Goal: Transaction & Acquisition: Obtain resource

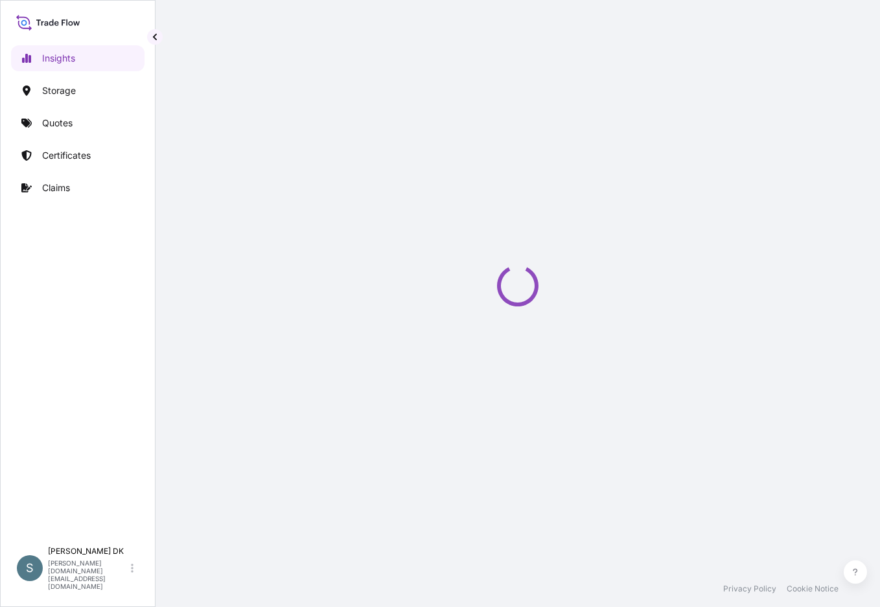
select select "2025"
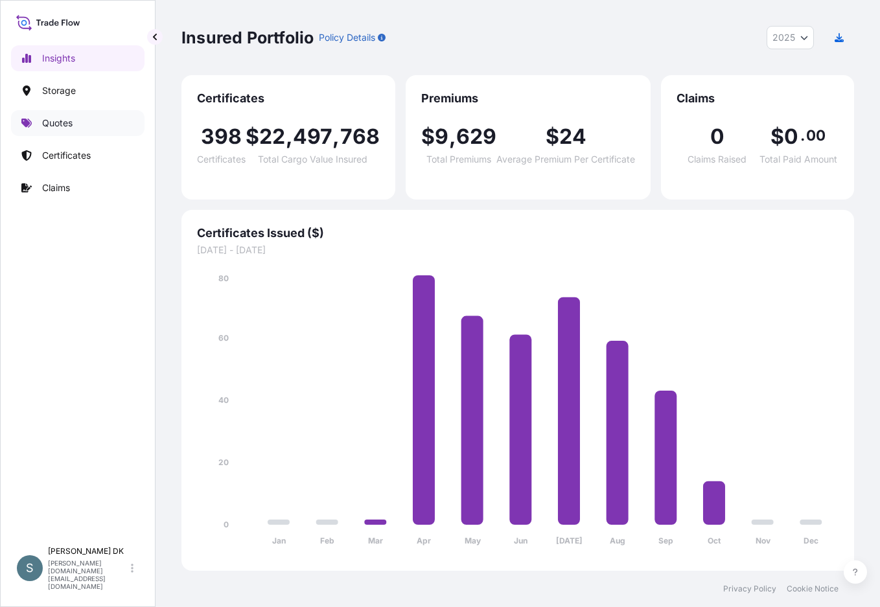
click at [55, 128] on p "Quotes" at bounding box center [57, 123] width 30 height 13
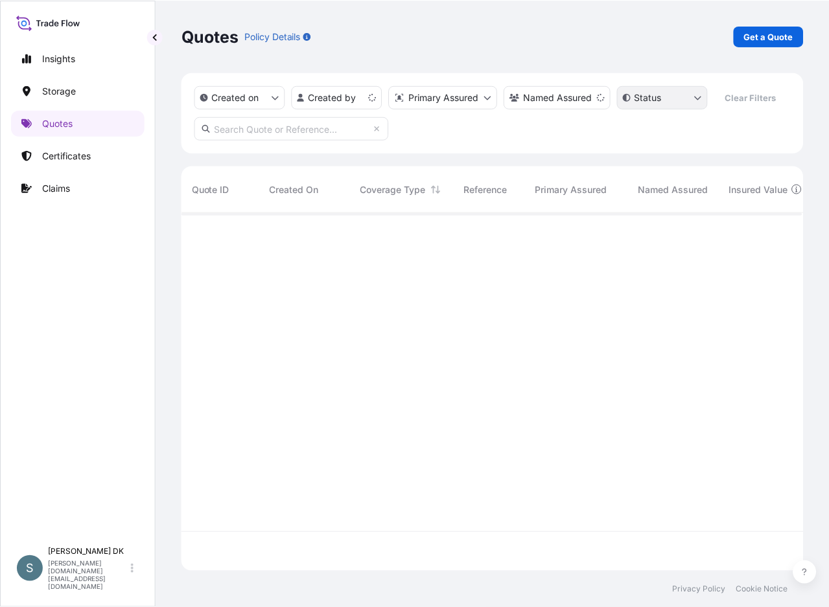
scroll to position [356, 612]
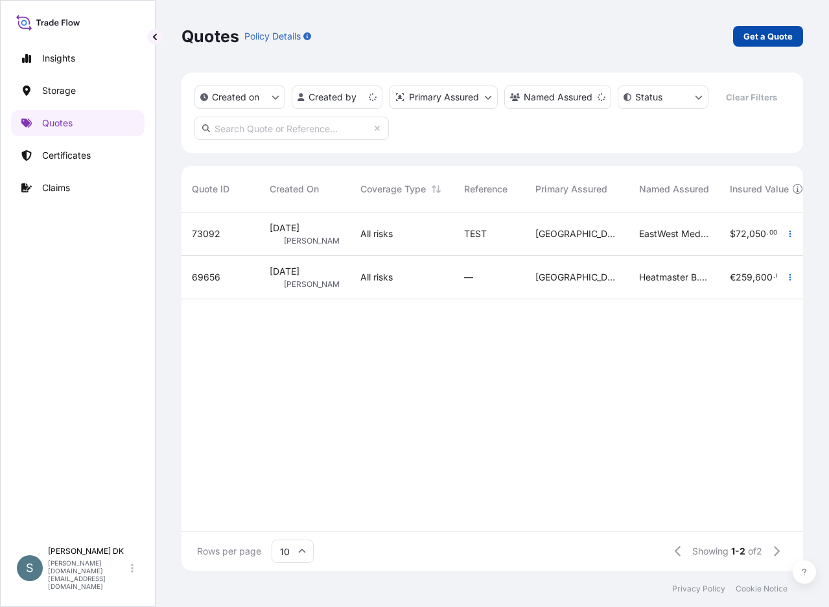
click at [685, 36] on p "Get a Quote" at bounding box center [767, 36] width 49 height 13
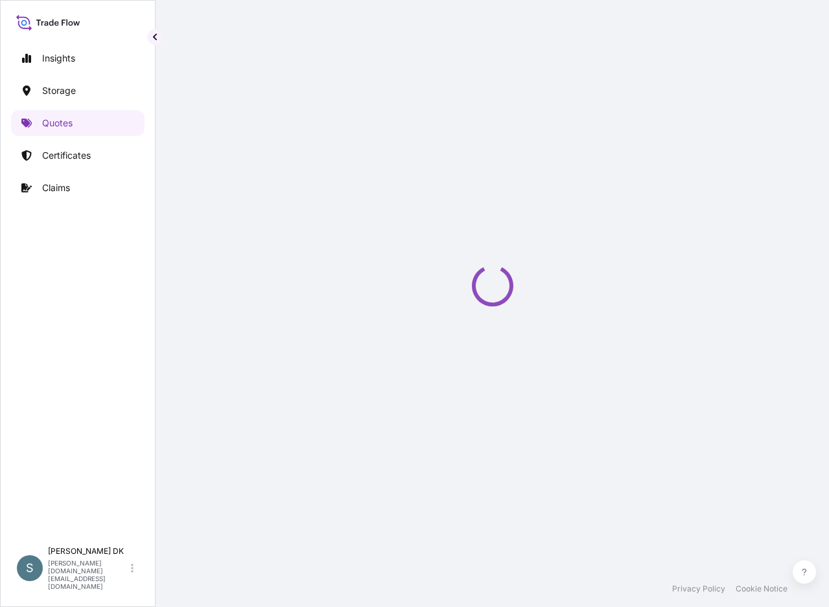
scroll to position [21, 0]
select select "Water"
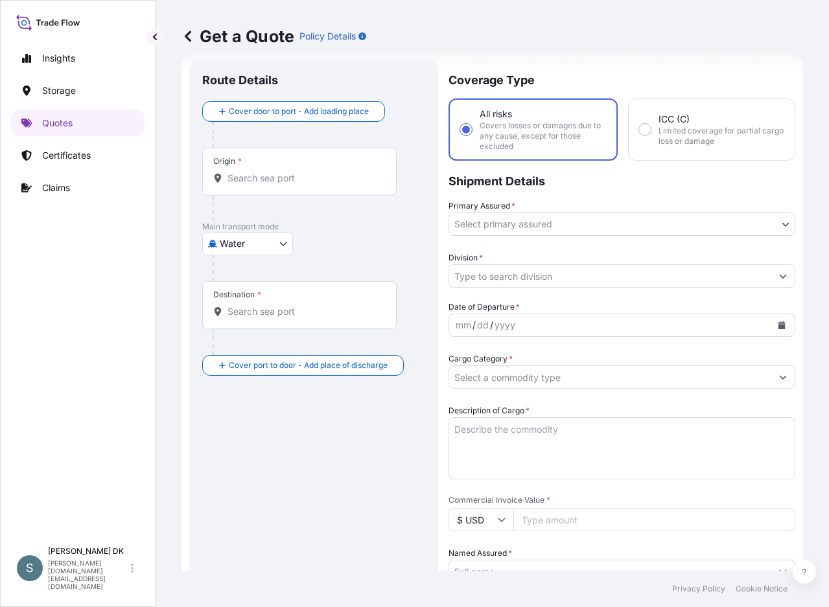
click at [244, 252] on body "Insights Storage Quotes Certificates Claims S Salins DK salins.dk@bdpint.com Ge…" at bounding box center [414, 303] width 829 height 607
click at [290, 190] on div "Origin *" at bounding box center [299, 172] width 194 height 48
click at [290, 185] on input "Origin *" at bounding box center [303, 178] width 153 height 13
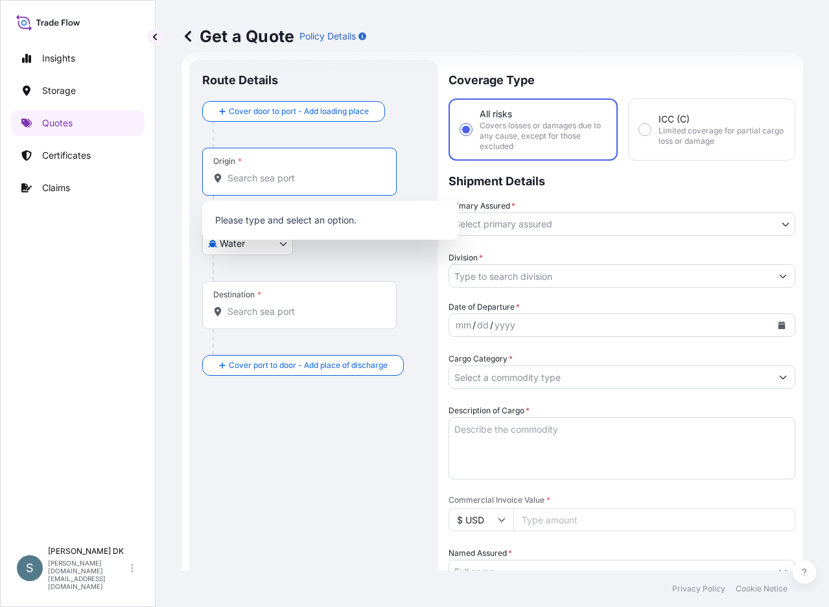
paste input "DKAAR"
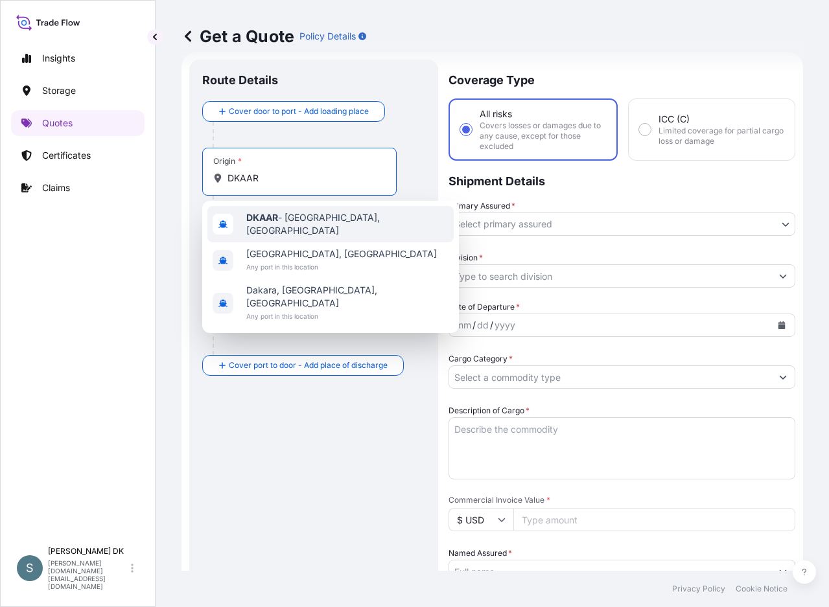
click at [266, 219] on b "DKAAR" at bounding box center [262, 217] width 32 height 11
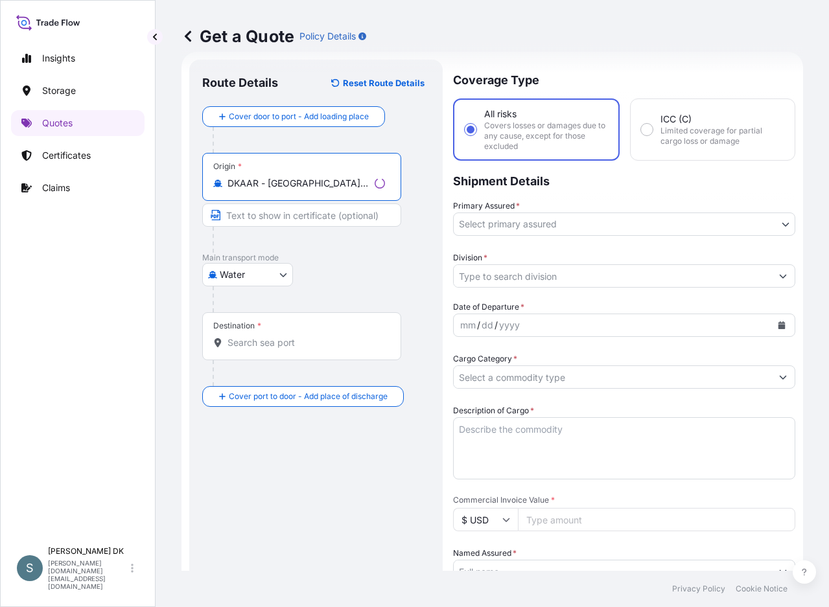
type input "DKAAR - Aarhus, Denmark"
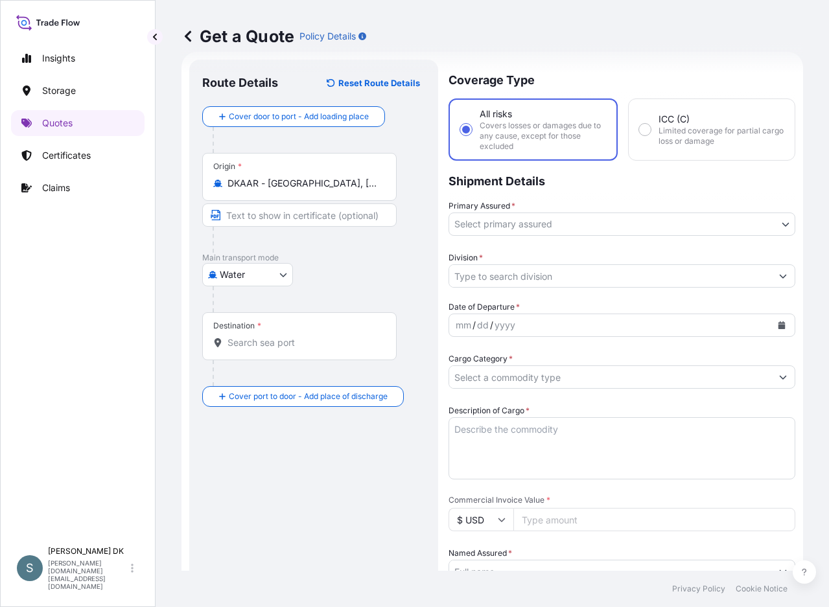
click at [271, 360] on div "Destination *" at bounding box center [299, 336] width 194 height 48
click at [271, 349] on input "Destination *" at bounding box center [303, 342] width 153 height 13
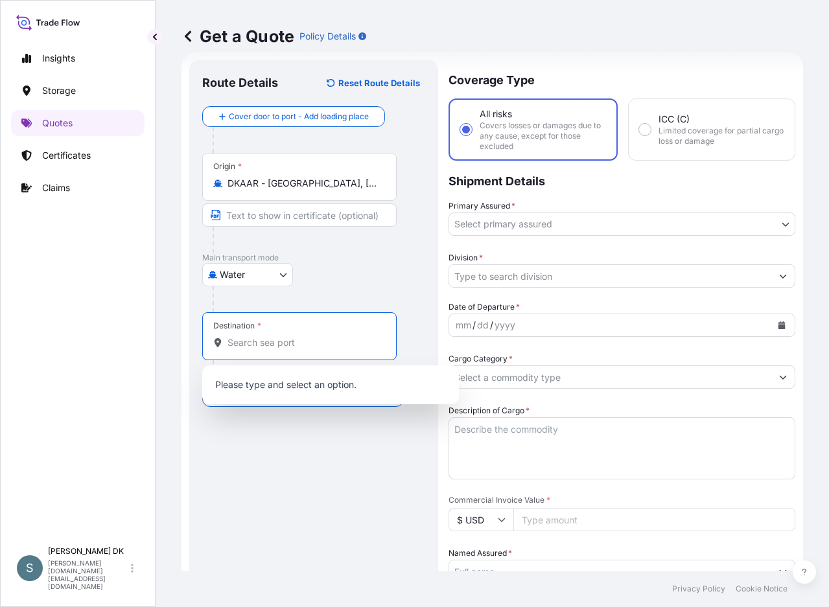
paste input "HUANGPU, CHINA"
click at [345, 344] on input "HUANGPU, CHINA" at bounding box center [303, 342] width 153 height 13
click at [301, 343] on input "HUANGPU, CHINA" at bounding box center [303, 342] width 153 height 13
drag, startPoint x: 251, startPoint y: 341, endPoint x: 160, endPoint y: 339, distance: 90.7
click at [160, 339] on div "Get a Quote Policy Details Route Details Reset Route Details Cover door to port…" at bounding box center [491, 285] width 673 height 571
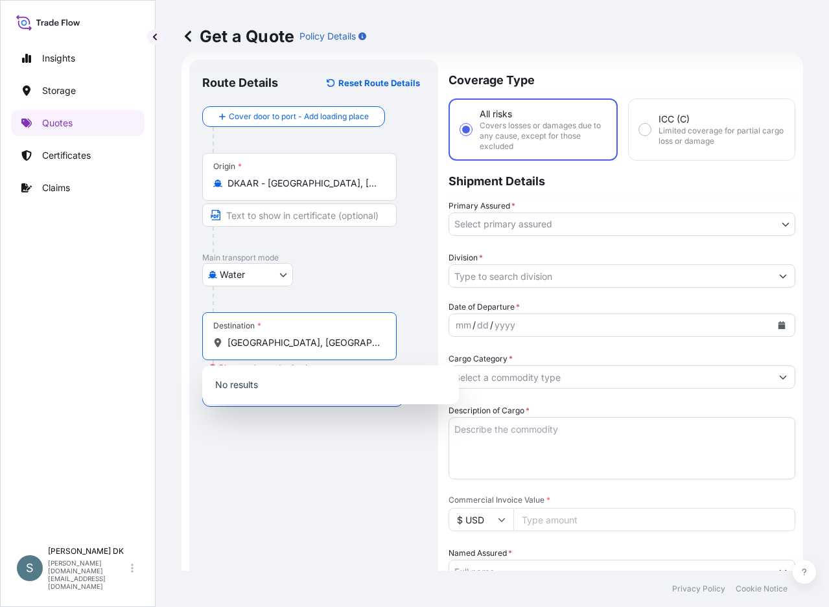
paste input "CNHU"
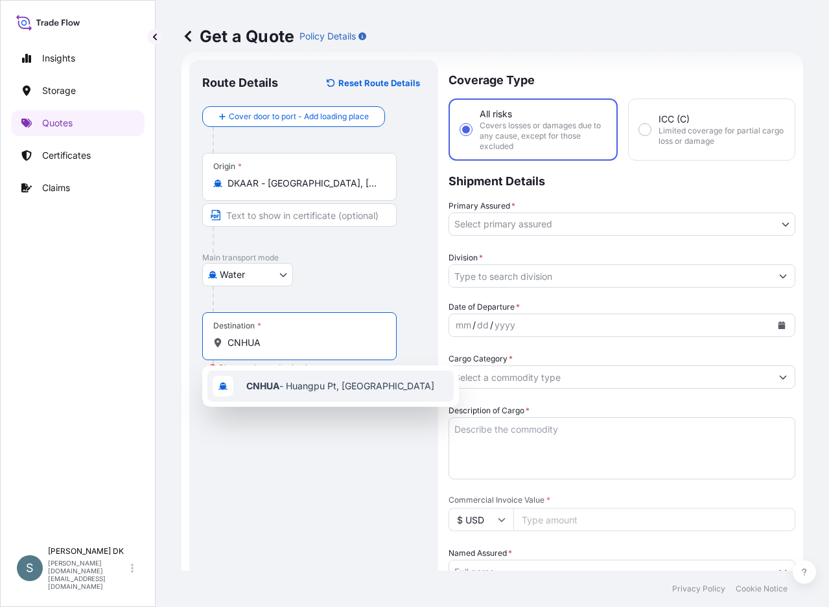
click at [343, 381] on span "CNHUA - Huangpu Pt, China" at bounding box center [340, 386] width 188 height 13
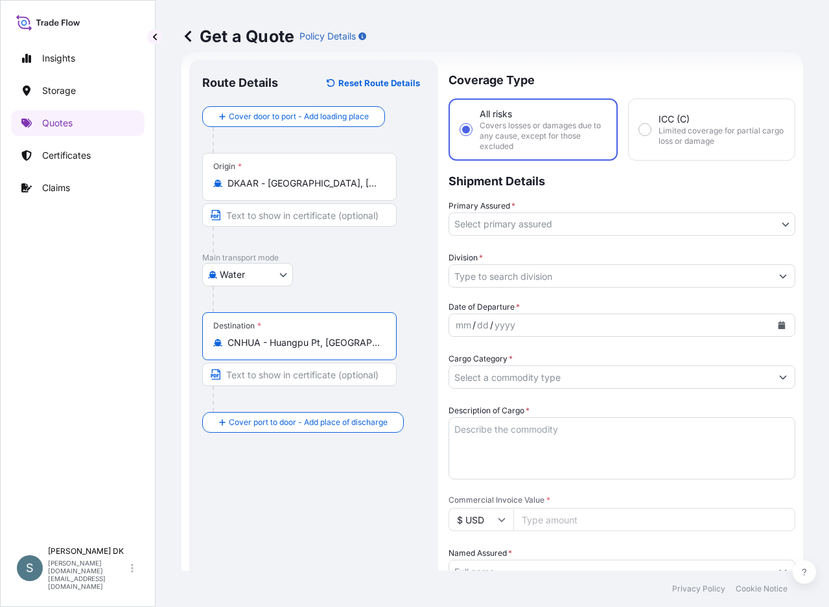
type input "CNHUA - Huangpu Pt, China"
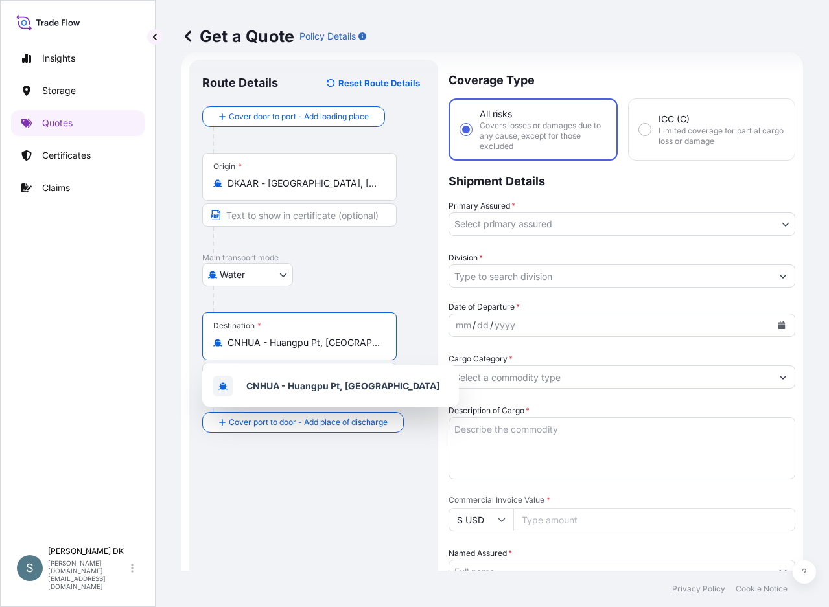
click at [566, 224] on body "1 option available. Insights Storage Quotes Certificates Claims S Salins DK sal…" at bounding box center [414, 303] width 829 height 607
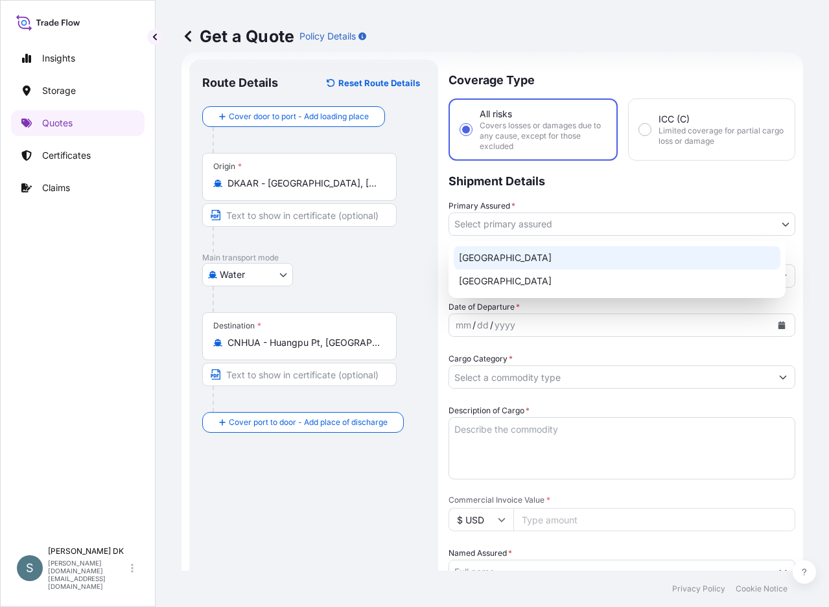
click at [513, 262] on div "Denmark" at bounding box center [617, 257] width 327 height 23
select select "31589"
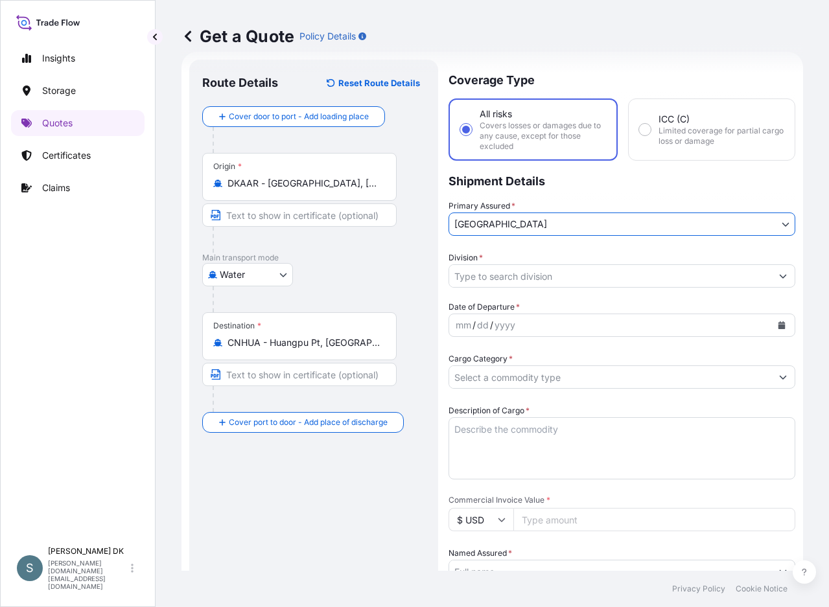
click at [532, 277] on input "Division *" at bounding box center [610, 275] width 322 height 23
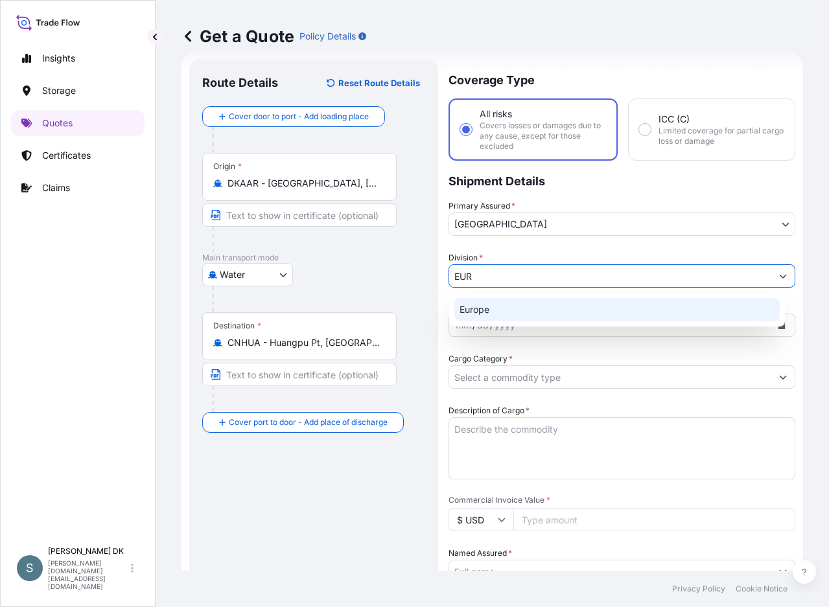
click at [536, 305] on div "Europe" at bounding box center [616, 309] width 325 height 23
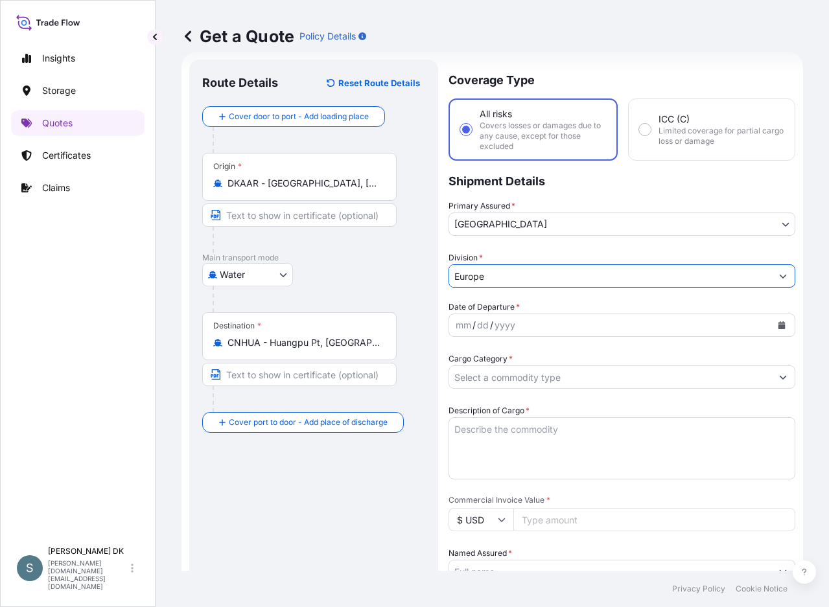
type input "Europe"
click at [408, 280] on div "Water Air Water Inland" at bounding box center [313, 274] width 223 height 23
click at [685, 323] on icon "Calendar" at bounding box center [781, 325] width 7 height 8
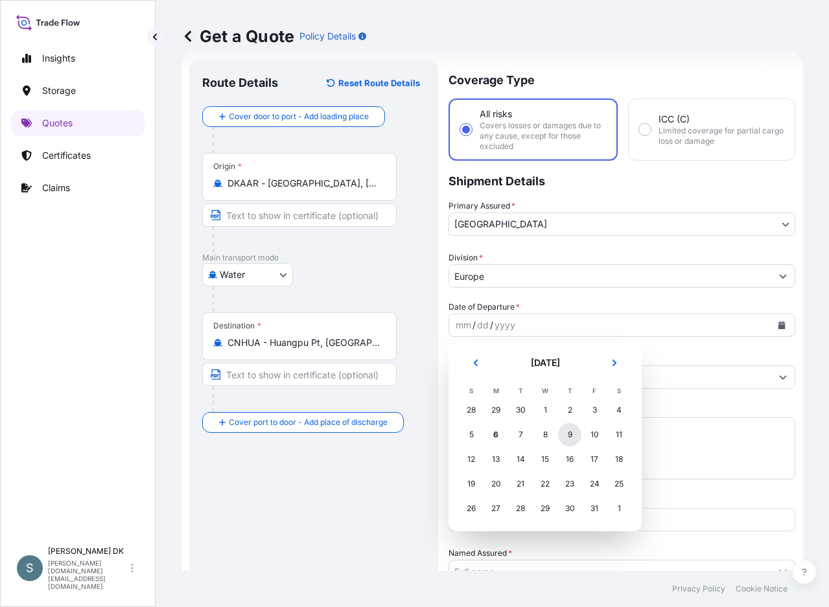
click at [564, 433] on div "9" at bounding box center [569, 434] width 23 height 23
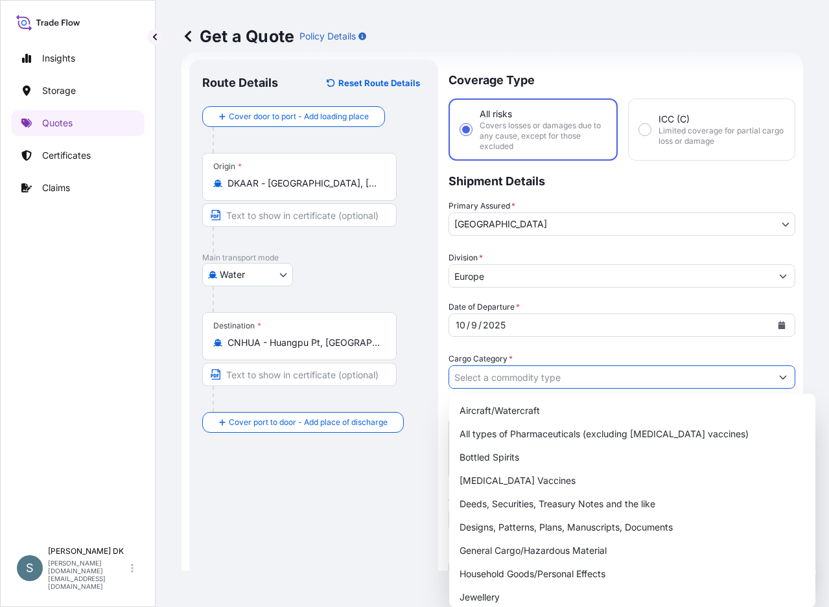
click at [598, 369] on input "Cargo Category *" at bounding box center [610, 376] width 322 height 23
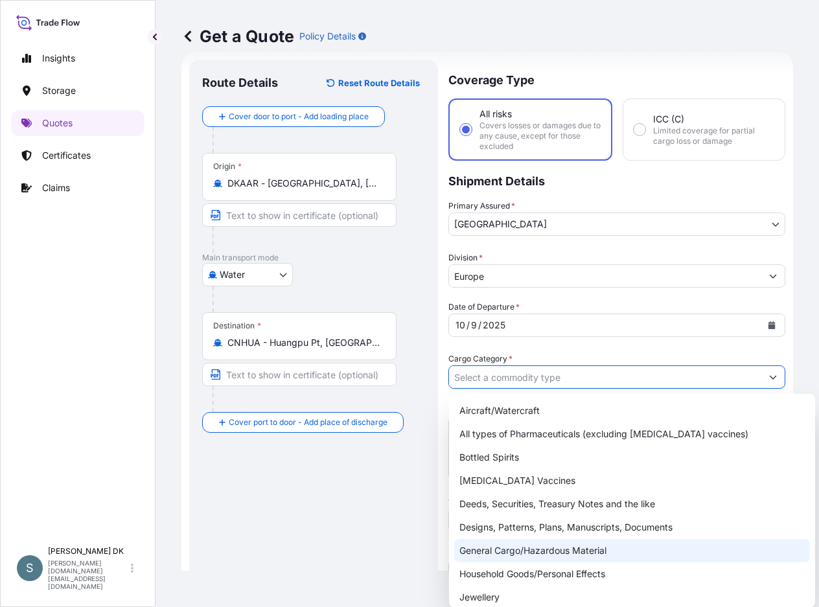
click at [543, 550] on div "General Cargo/Hazardous Material" at bounding box center [632, 550] width 356 height 23
type input "General Cargo/Hazardous Material"
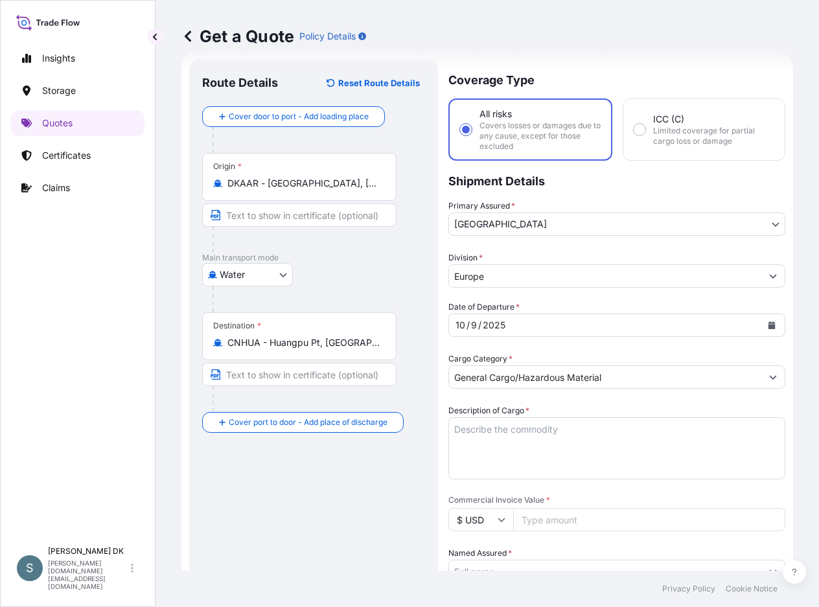
click at [404, 494] on div "Route Details Reset Route Details Cover door to port - Add loading place Place …" at bounding box center [313, 533] width 223 height 921
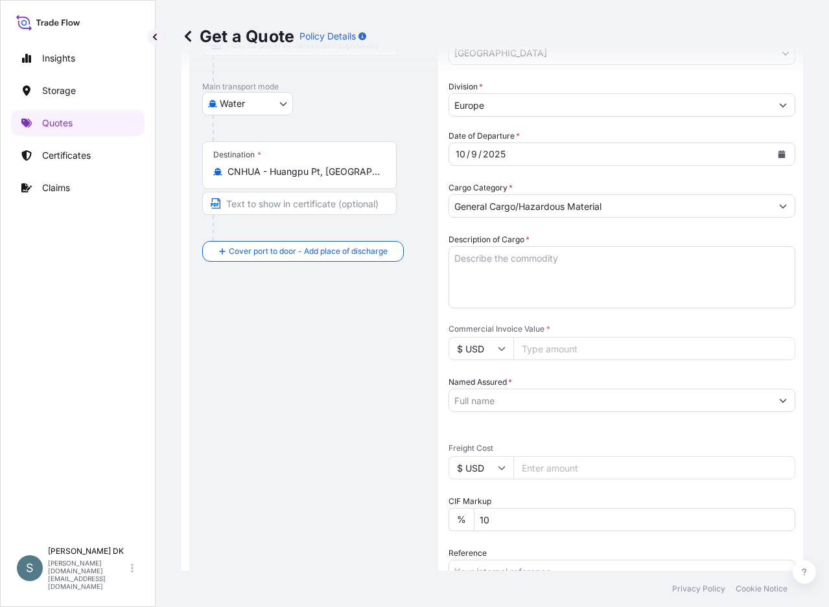
scroll to position [150, 0]
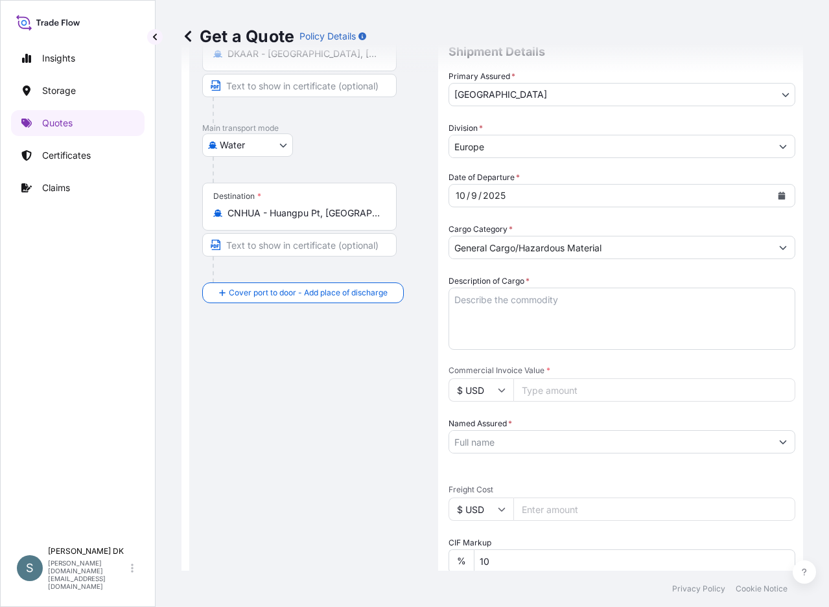
click at [484, 303] on textarea "Description of Cargo *" at bounding box center [621, 319] width 347 height 62
paste textarea "SANAL P®+ CHINA, SODIUM CHLORIDE, PHARMACEUTICAL QUALITY"
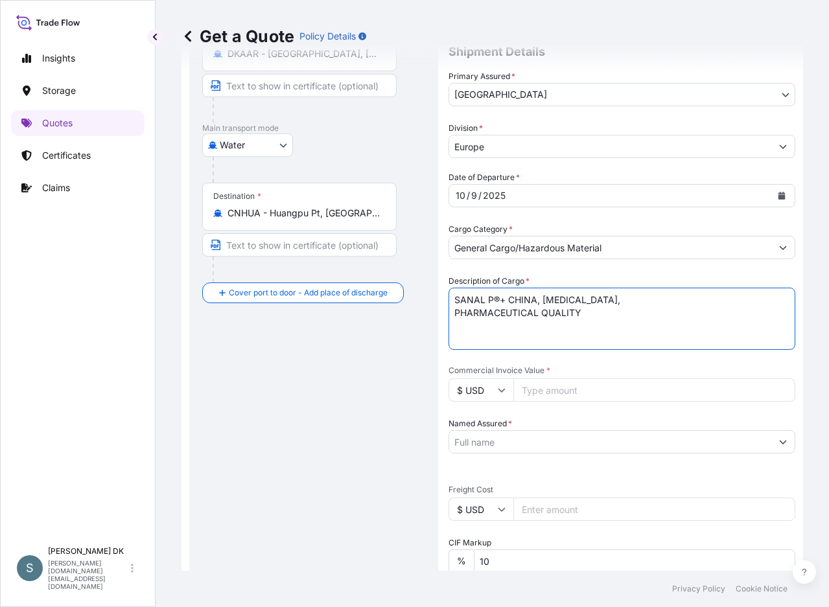
click at [450, 313] on textarea "SANAL P®+ CHINA, SODIUM CHLORIDE, PHARMACEUTICAL QUALITY" at bounding box center [621, 319] width 347 height 62
type textarea "SANAL P®+ CHINA, SODIUM CHLORIDE, PHARMACEUTICAL QUALITY"
click at [559, 391] on input "Commercial Invoice Value *" at bounding box center [654, 389] width 282 height 23
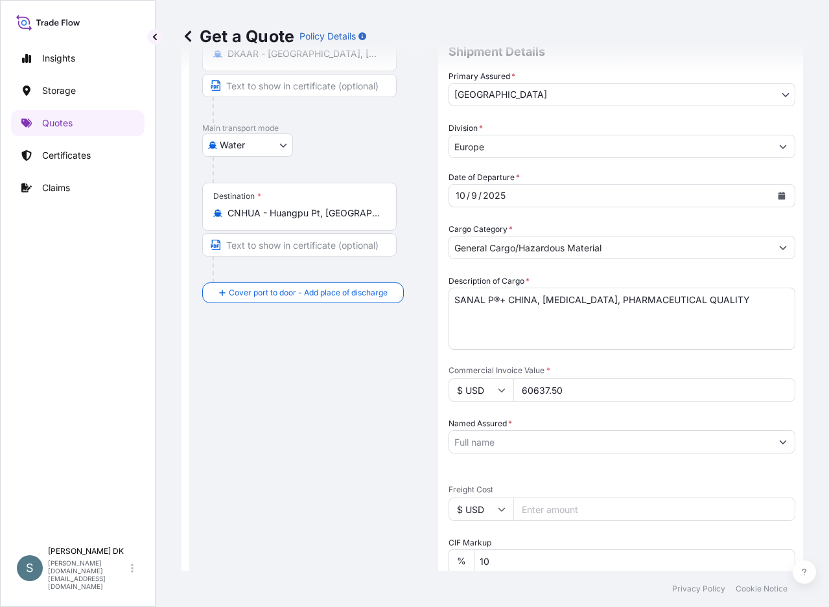
type input "60637.50"
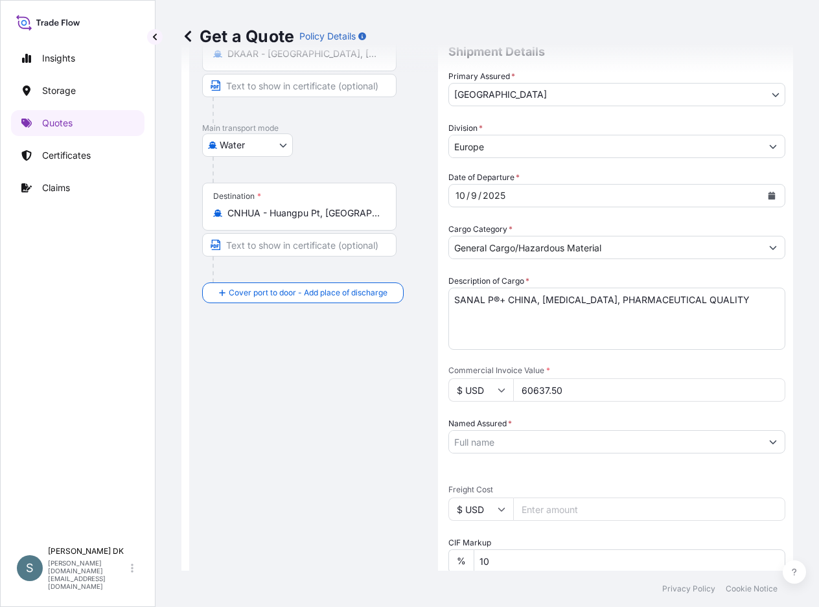
click at [529, 448] on input "Named Assured *" at bounding box center [605, 441] width 312 height 23
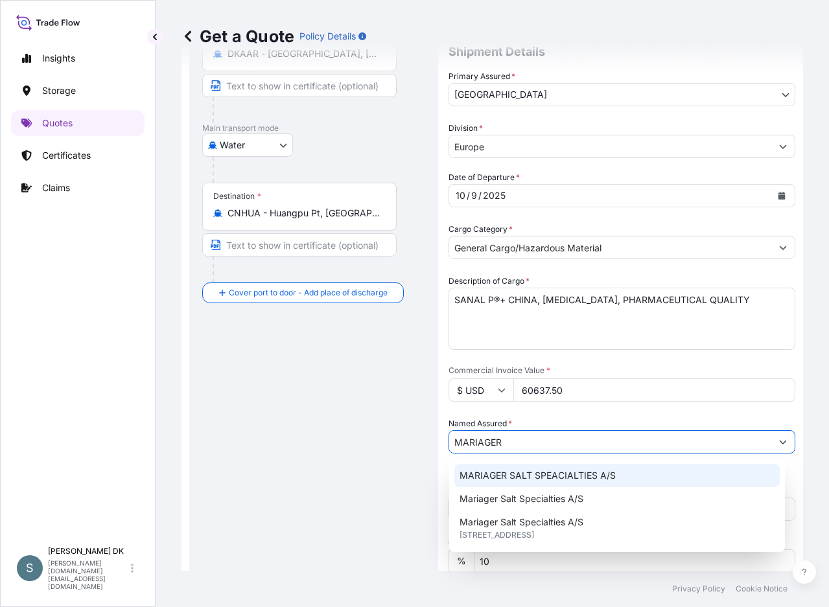
click at [548, 475] on span "MARIAGER SALT SPEACIALTIES A/S" at bounding box center [537, 475] width 156 height 13
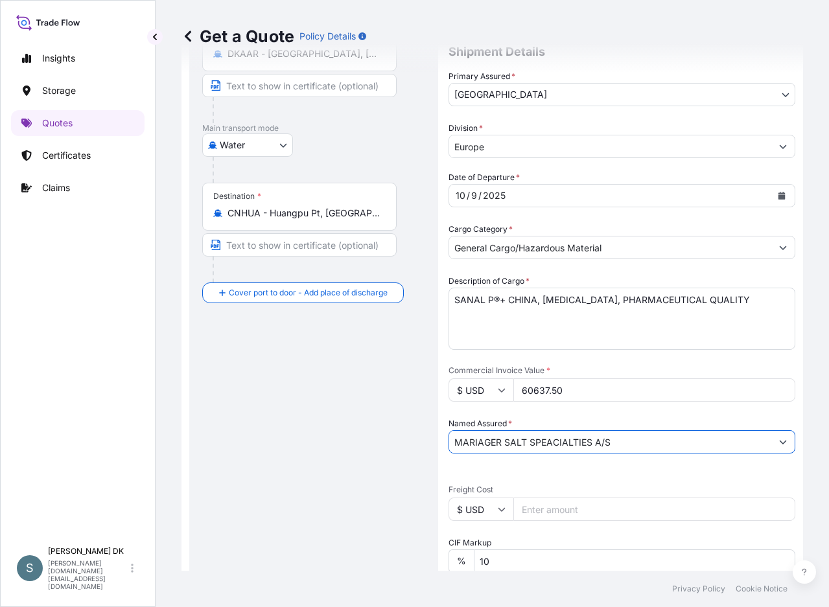
type input "MARIAGER SALT SPEACIALTIES A/S"
click at [356, 479] on div "Route Details Reset Route Details Cover door to port - Add loading place Place …" at bounding box center [313, 403] width 223 height 921
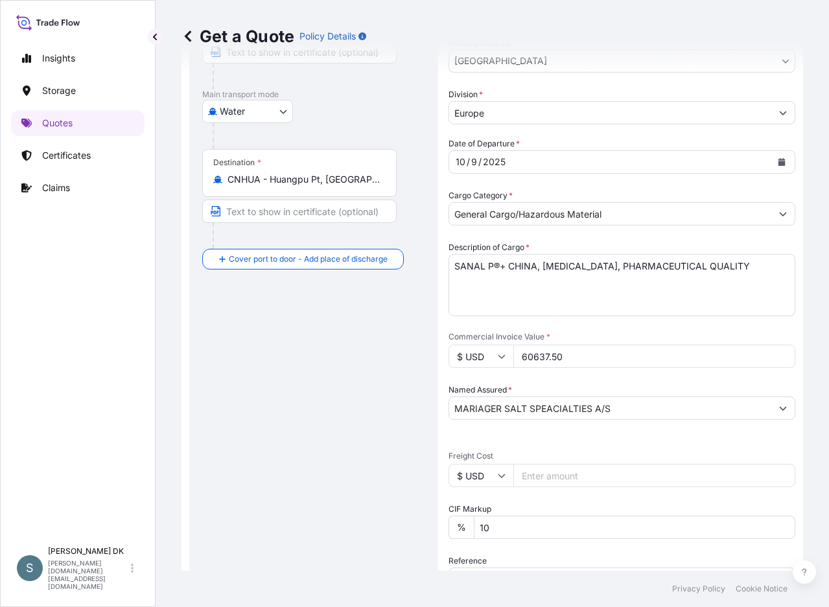
scroll to position [215, 0]
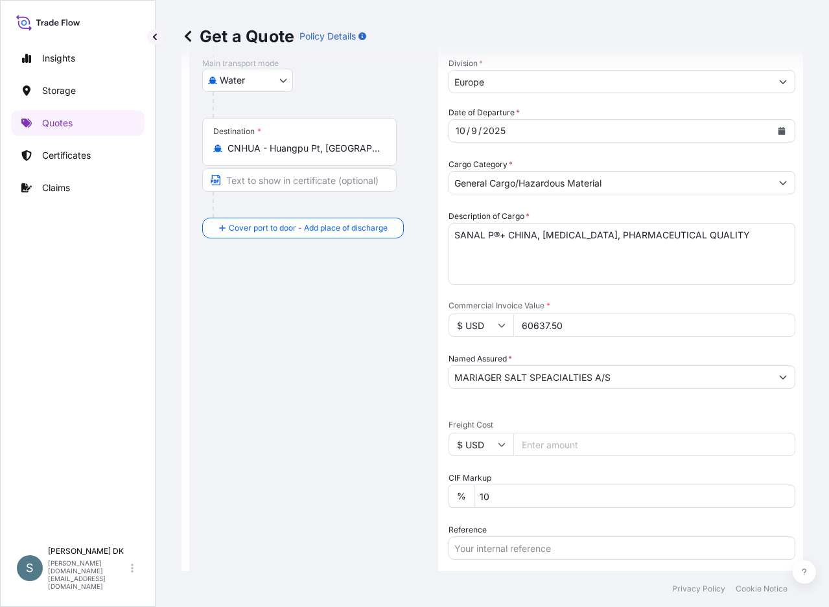
click at [489, 443] on input "$ USD" at bounding box center [480, 444] width 65 height 23
click at [476, 473] on div "€ EUR" at bounding box center [481, 480] width 54 height 25
type input "€ EUR"
click at [299, 407] on div "Route Details Reset Route Details Cover door to port - Add loading place Place …" at bounding box center [313, 338] width 223 height 921
click at [544, 450] on input "Freight Cost" at bounding box center [654, 444] width 282 height 23
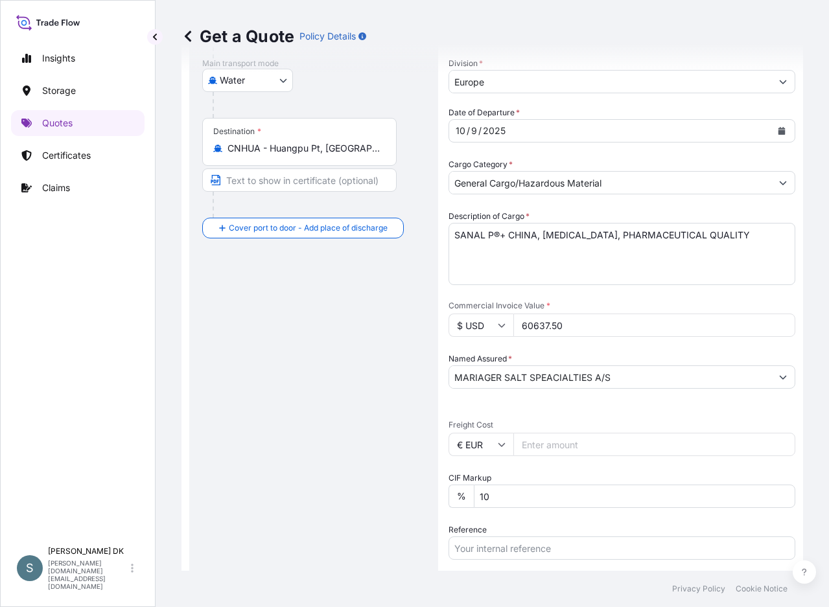
paste input "8181.41"
type input "8181.41"
click at [387, 468] on div "Route Details Reset Route Details Cover door to port - Add loading place Place …" at bounding box center [313, 338] width 223 height 921
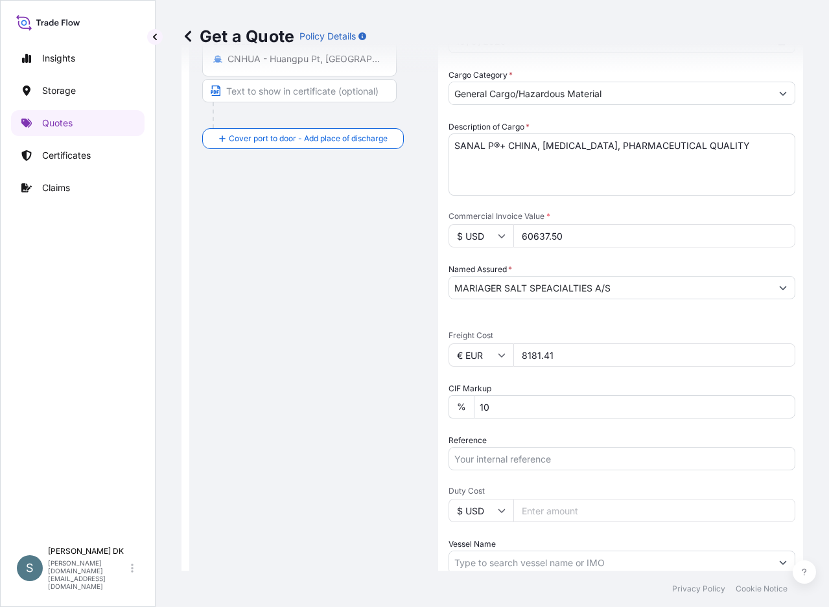
scroll to position [454, 0]
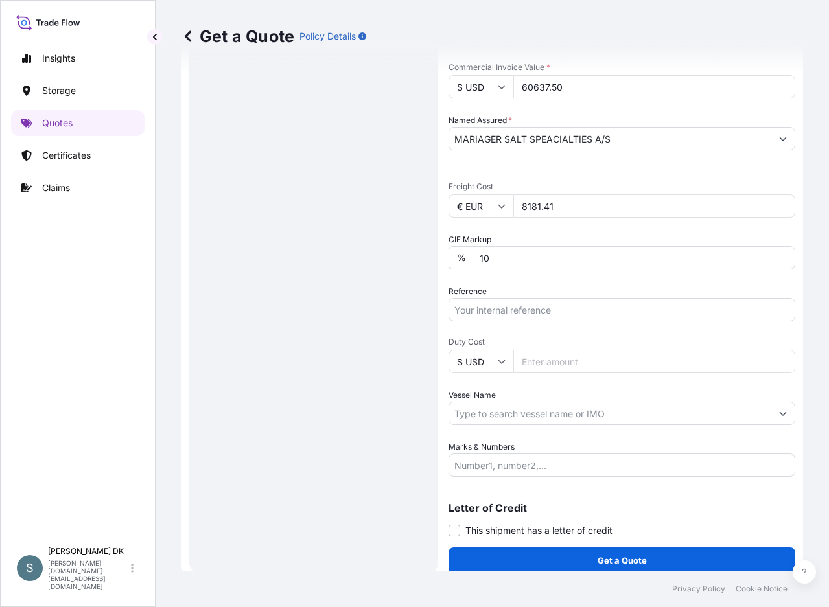
click at [499, 316] on input "Reference" at bounding box center [621, 309] width 347 height 23
click at [286, 300] on div "Route Details Reset Route Details Cover door to port - Add loading place Place …" at bounding box center [313, 100] width 223 height 921
click at [264, 157] on div "Route Details Reset Route Details Cover door to port - Add loading place Place …" at bounding box center [313, 100] width 223 height 921
click at [490, 304] on input "Reference" at bounding box center [621, 309] width 347 height 23
paste input "DK1001020984 2527612"
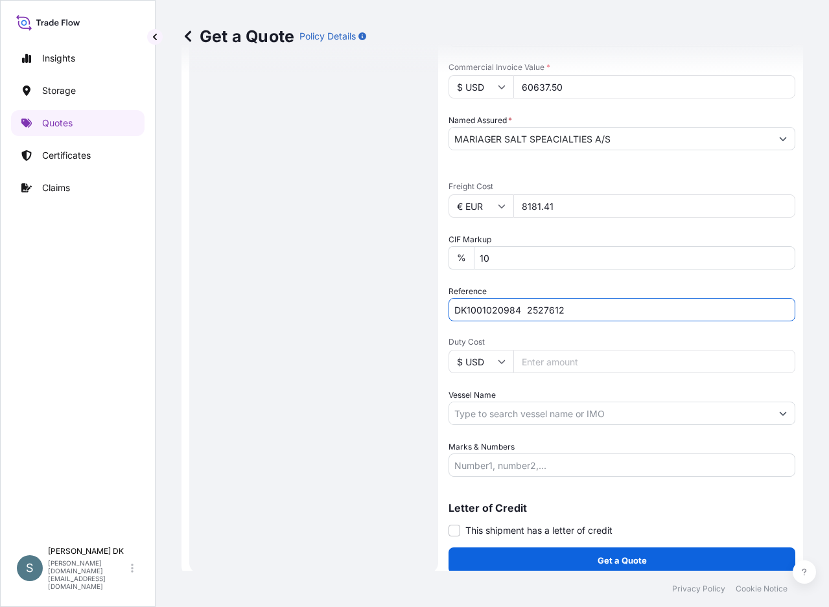
click at [525, 310] on input "DK1001020984 2527612" at bounding box center [621, 309] width 347 height 23
type input "DK1001020984-2527612"
click at [513, 420] on input "Vessel Name" at bounding box center [610, 413] width 322 height 23
click at [352, 376] on div "Route Details Reset Route Details Cover door to port - Add loading place Place …" at bounding box center [313, 100] width 223 height 921
click at [516, 417] on input "Vessel Name" at bounding box center [610, 413] width 322 height 23
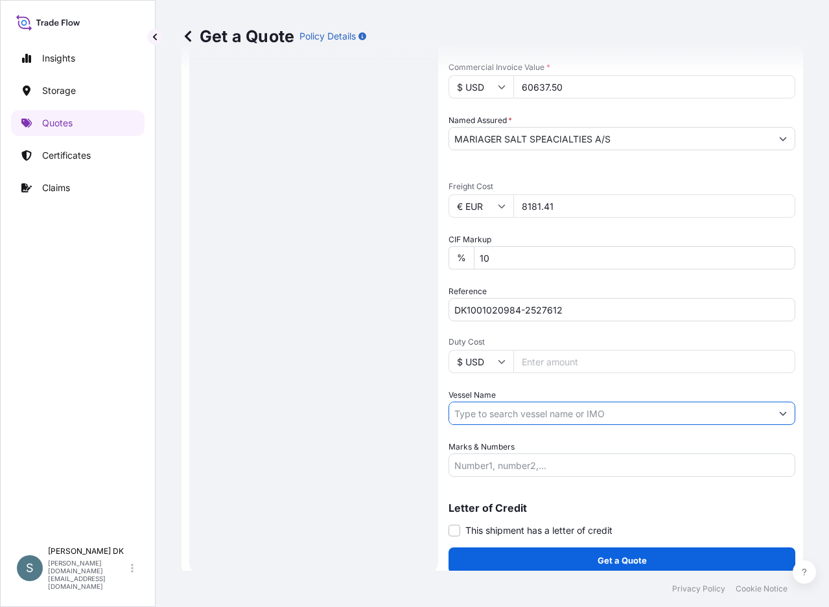
paste input "MSC ANNABELLA"
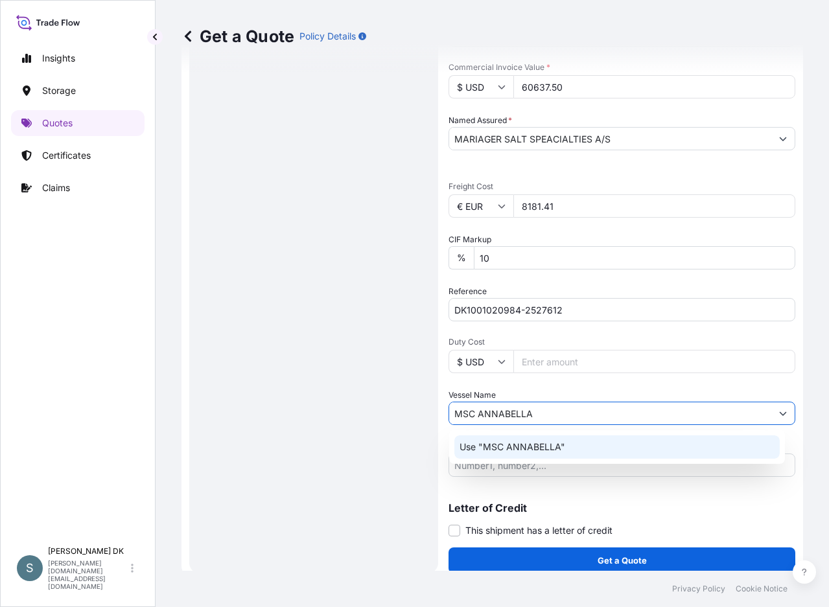
click at [566, 454] on div "Use "MSC ANNABELLA"" at bounding box center [616, 446] width 325 height 23
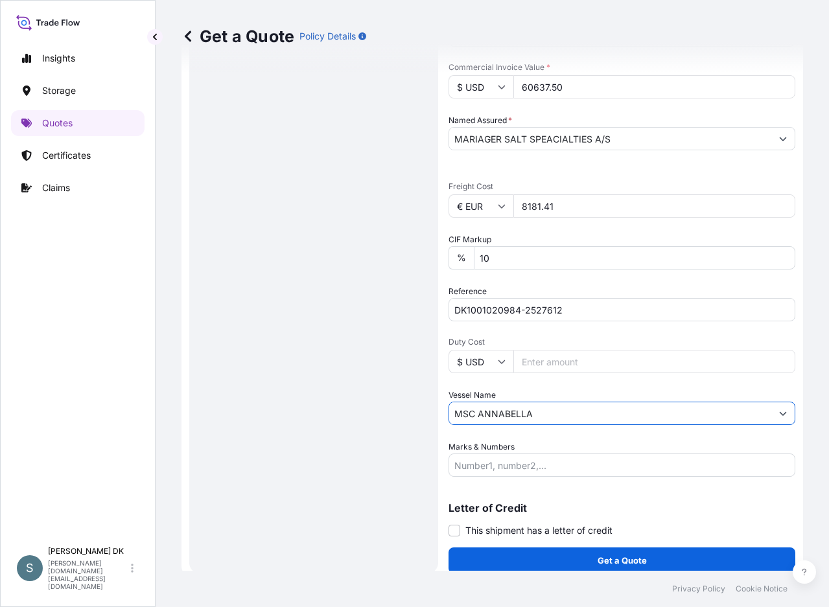
type input "MSC ANNABELLA"
click at [210, 334] on div "Route Details Reset Route Details Cover door to port - Add loading place Place …" at bounding box center [313, 100] width 223 height 921
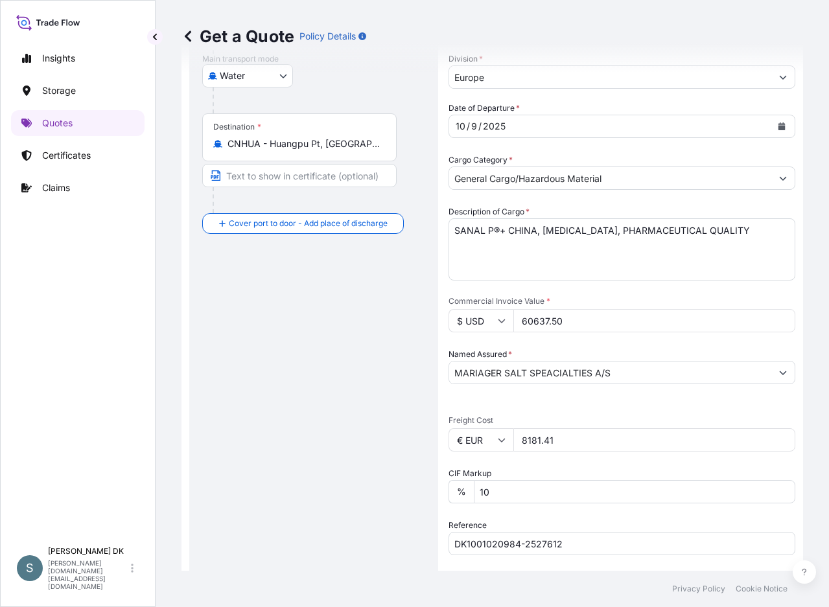
scroll to position [140, 0]
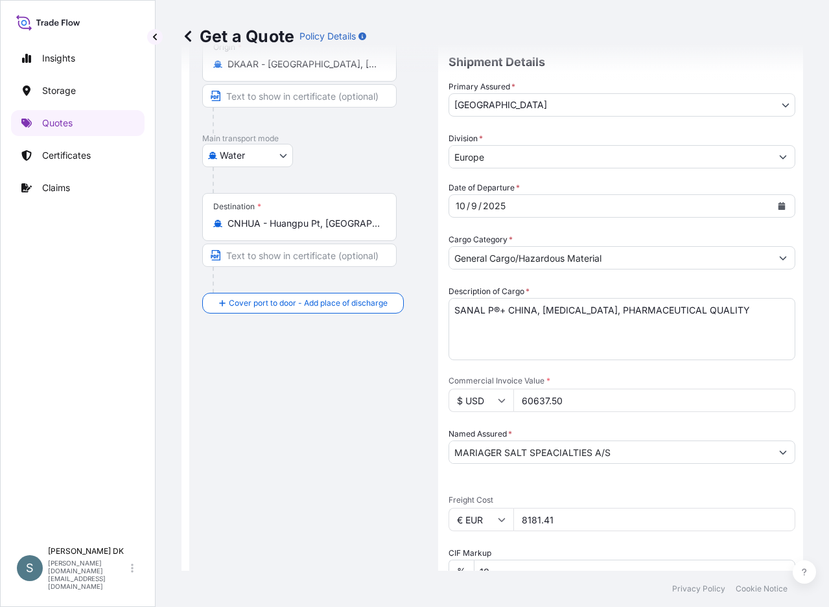
click at [303, 400] on div "Route Details Reset Route Details Cover door to port - Add loading place Place …" at bounding box center [313, 413] width 223 height 921
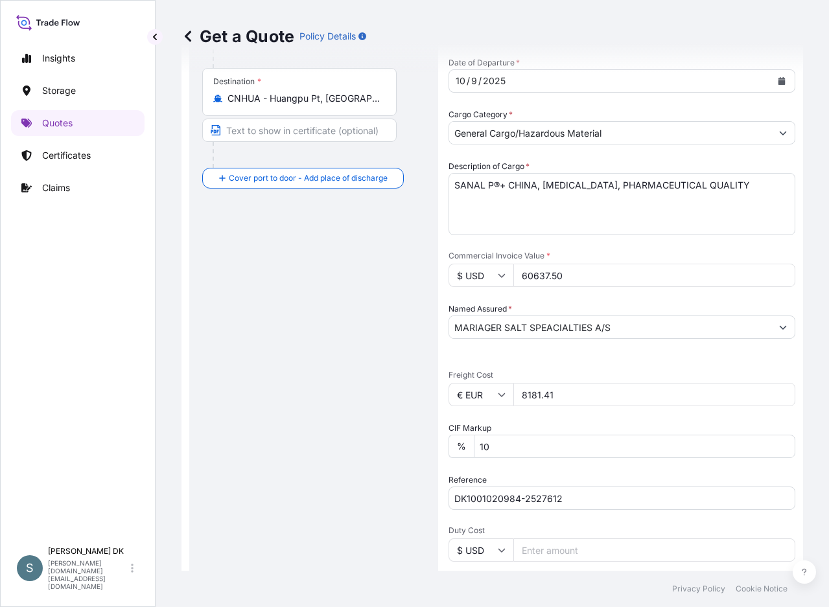
scroll to position [454, 0]
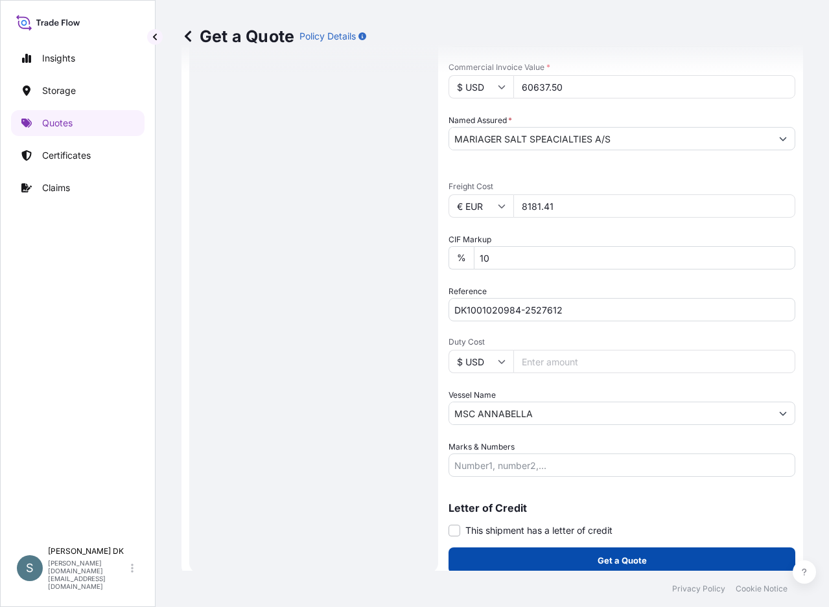
click at [536, 556] on button "Get a Quote" at bounding box center [621, 560] width 347 height 26
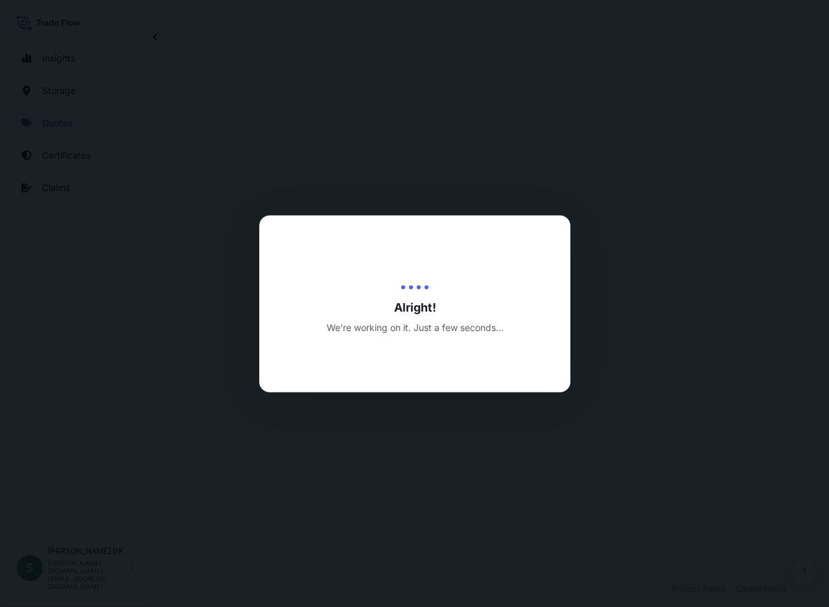
select select "Water"
select select "31589"
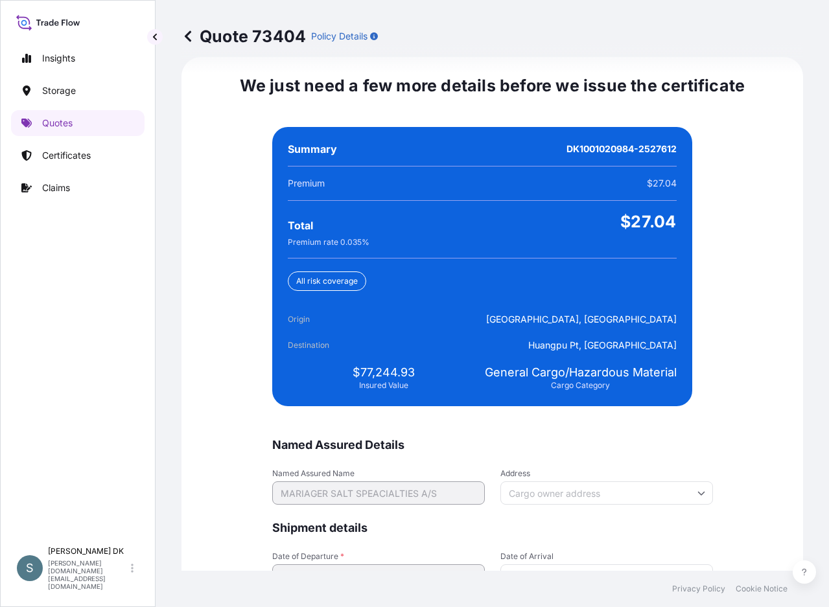
scroll to position [3008, 0]
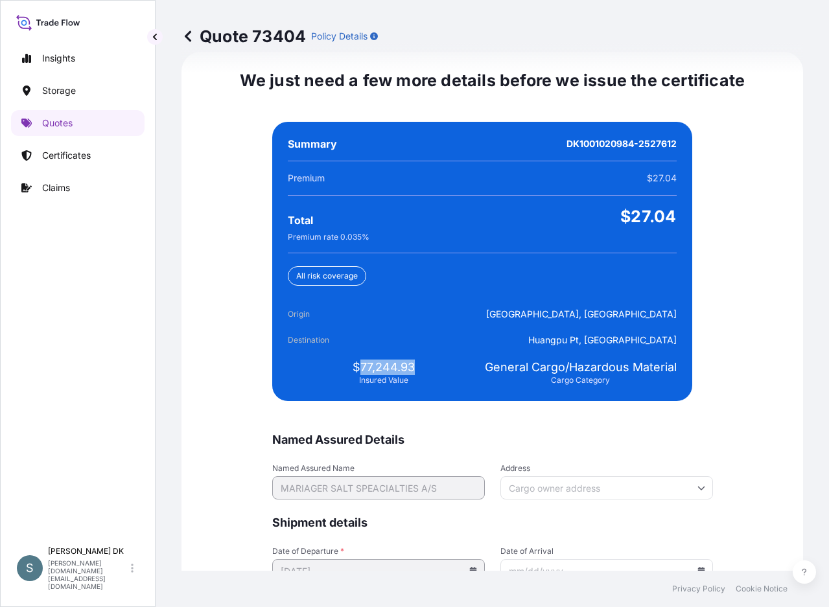
drag, startPoint x: 354, startPoint y: 365, endPoint x: 412, endPoint y: 367, distance: 58.3
click at [412, 367] on div "$77,244.93 Insured Value" at bounding box center [384, 373] width 192 height 26
copy span "77,244.93"
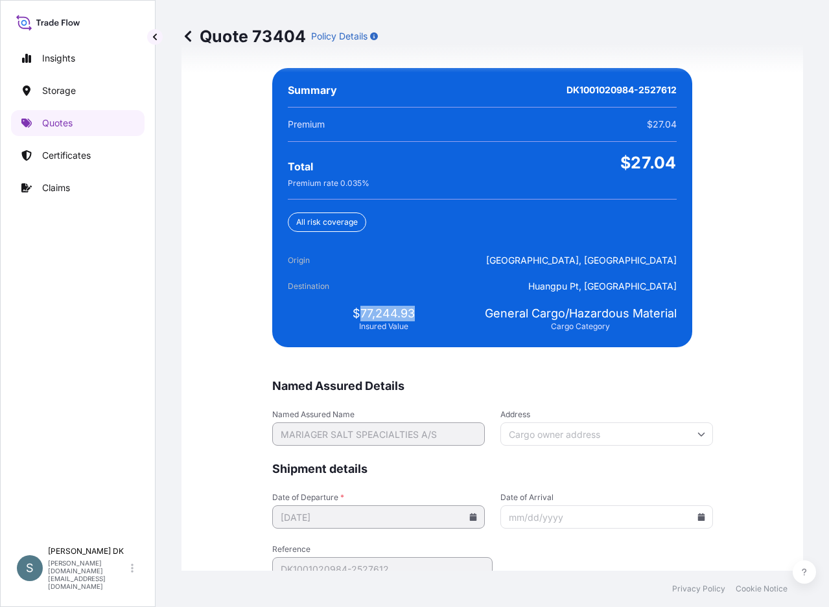
scroll to position [3126, 0]
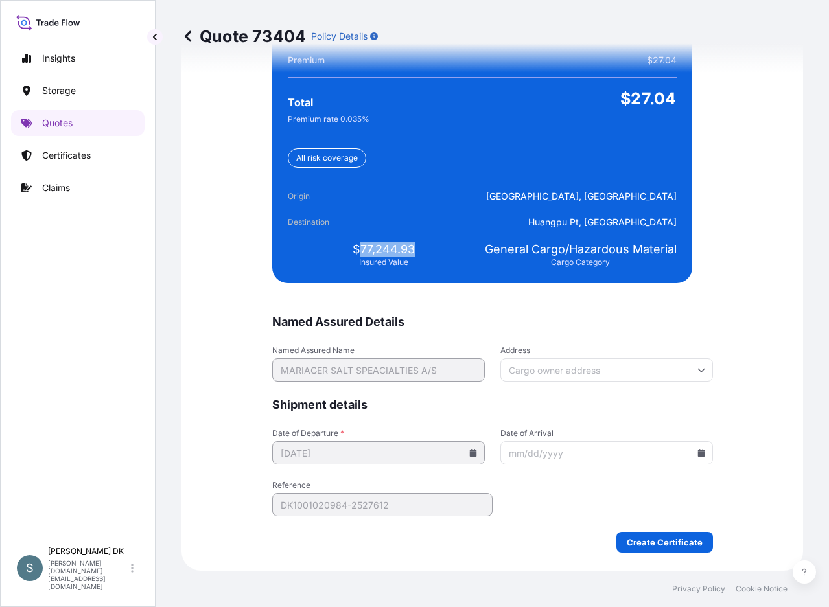
click at [514, 532] on div "Create Certificate" at bounding box center [492, 542] width 441 height 21
click at [685, 452] on input "Date of Arrival" at bounding box center [606, 452] width 213 height 23
click at [685, 455] on icon at bounding box center [700, 453] width 7 height 8
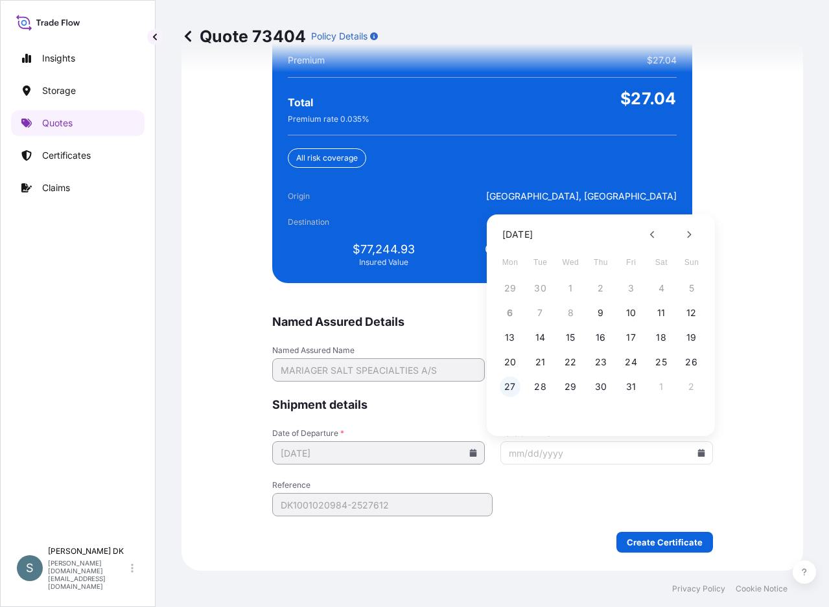
click at [511, 384] on button "27" at bounding box center [510, 386] width 21 height 21
type input "10/27/2025"
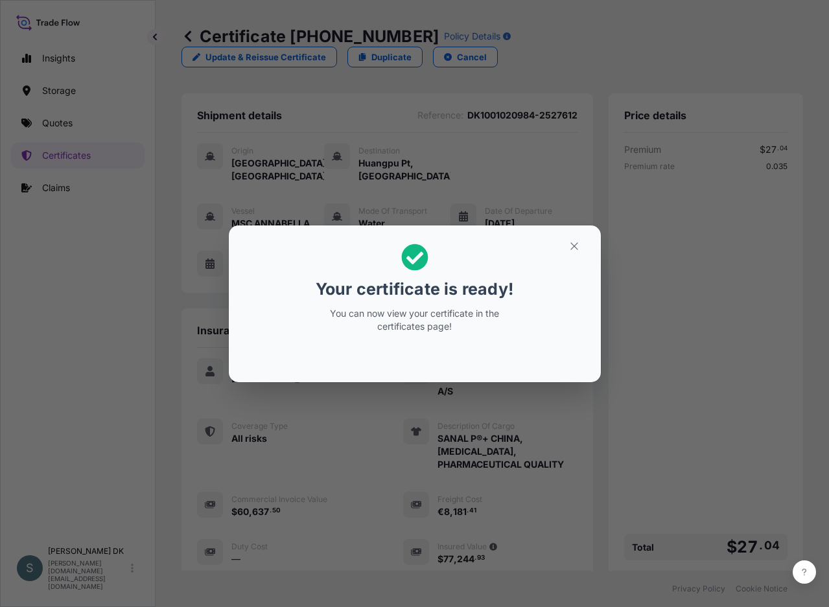
click at [45, 373] on div "Your certificate is ready! You can now view your certificate in the certificate…" at bounding box center [414, 303] width 829 height 607
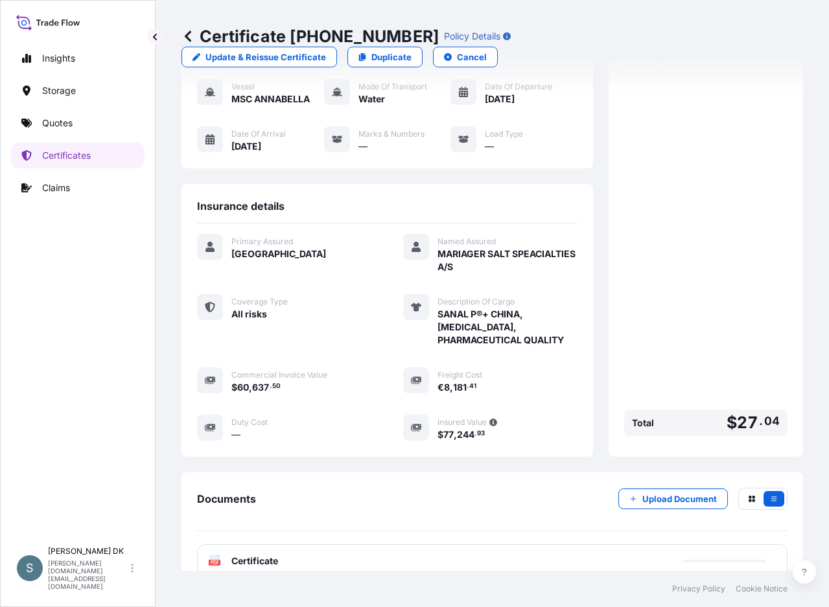
scroll to position [194, 0]
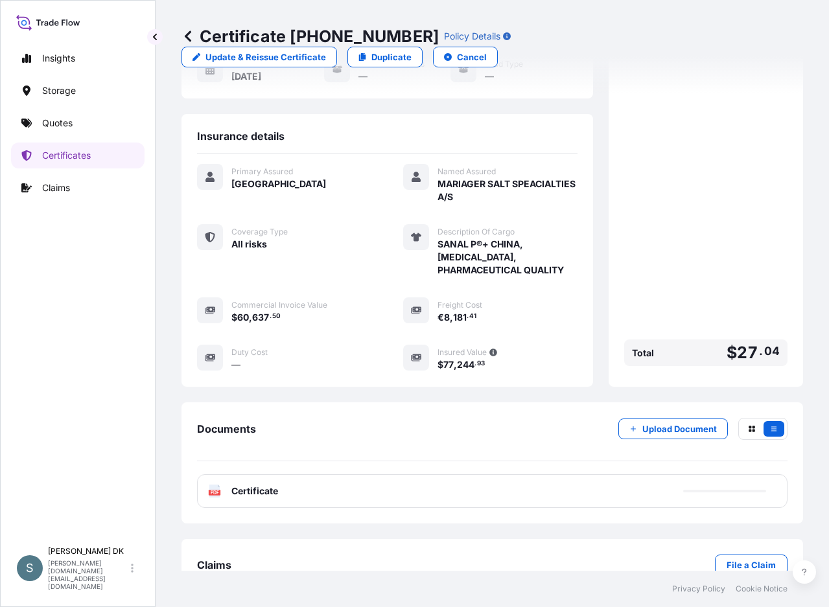
click at [374, 474] on div "PDF Certificate" at bounding box center [492, 491] width 590 height 34
click at [424, 474] on div "PDF Certificate" at bounding box center [492, 491] width 590 height 34
click at [114, 404] on div "Insights Storage Quotes Certificates Claims" at bounding box center [77, 287] width 133 height 507
drag, startPoint x: 438, startPoint y: 333, endPoint x: 513, endPoint y: 340, distance: 75.5
click at [513, 340] on div "Primary Assured Denmark Named Assured MARIAGER SALT SPEACIALTIES A/S Coverage T…" at bounding box center [387, 275] width 380 height 242
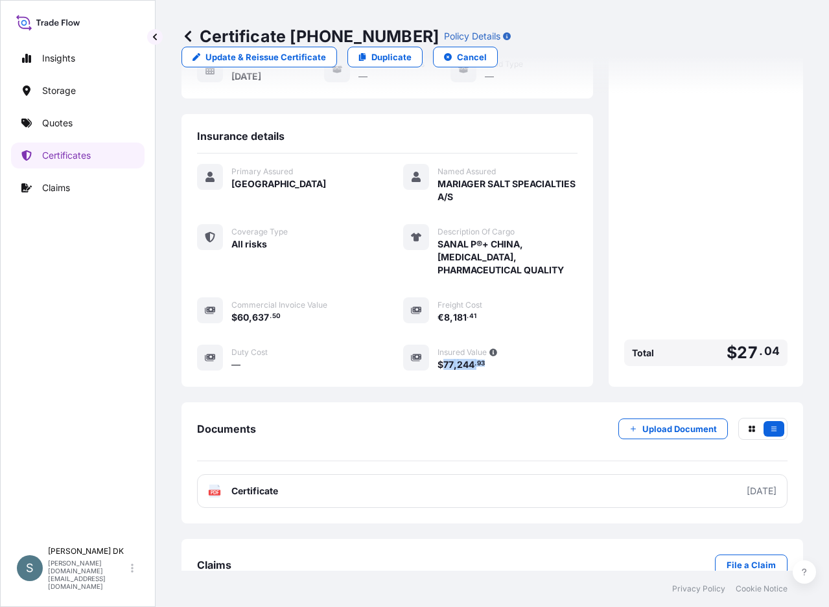
copy span "77 , 244 . 93"
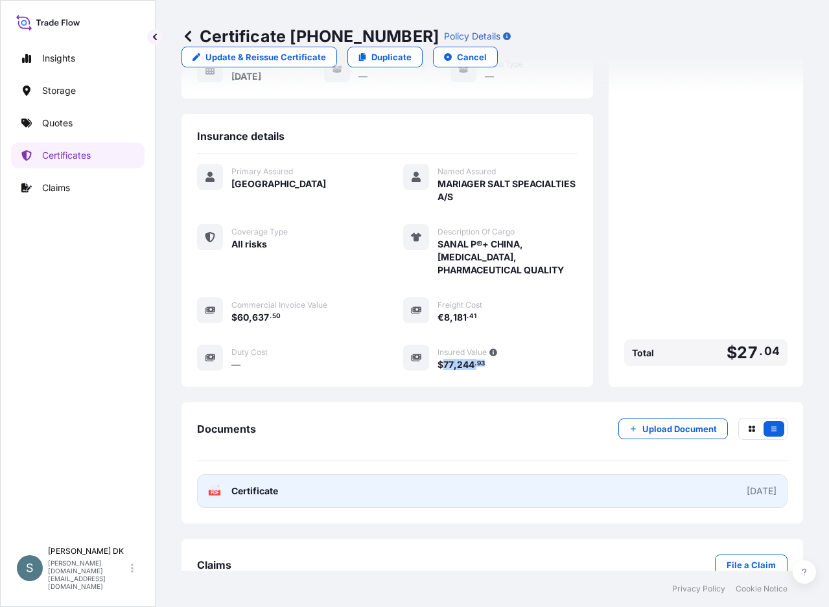
click at [400, 474] on link "PDF Certificate 2025-10-06" at bounding box center [492, 491] width 590 height 34
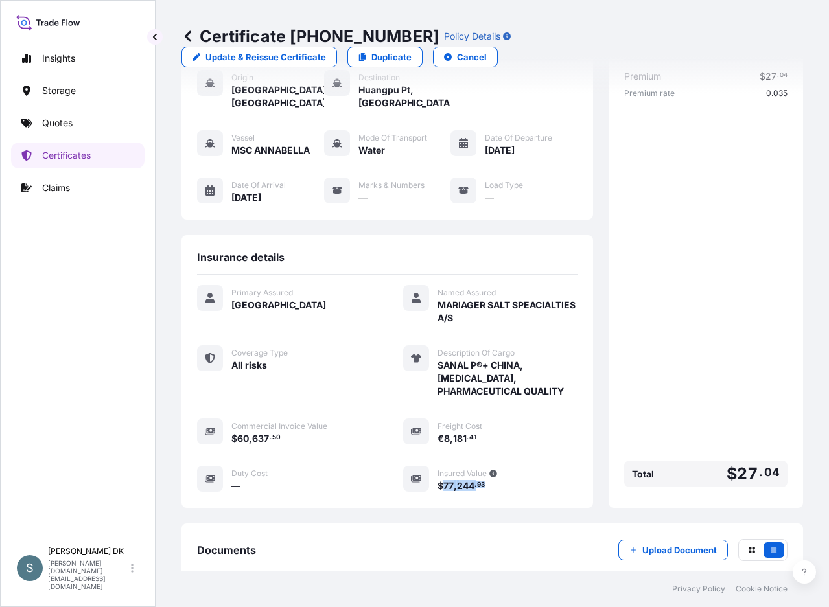
scroll to position [0, 0]
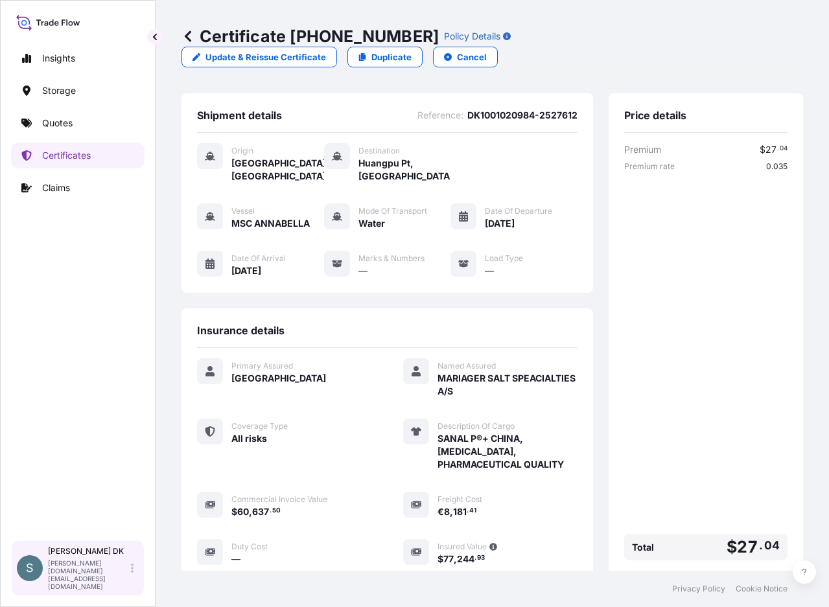
click at [136, 575] on div "S Salins DK salins.dk@bdpint.com" at bounding box center [78, 568] width 122 height 44
